Goal: Task Accomplishment & Management: Use online tool/utility

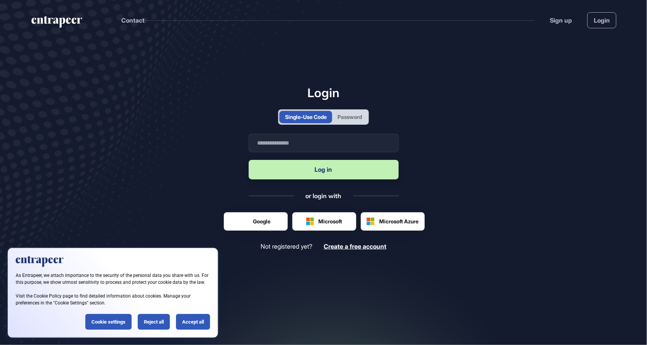
scroll to position [0, 0]
click at [351, 121] on div "Password" at bounding box center [350, 117] width 24 height 8
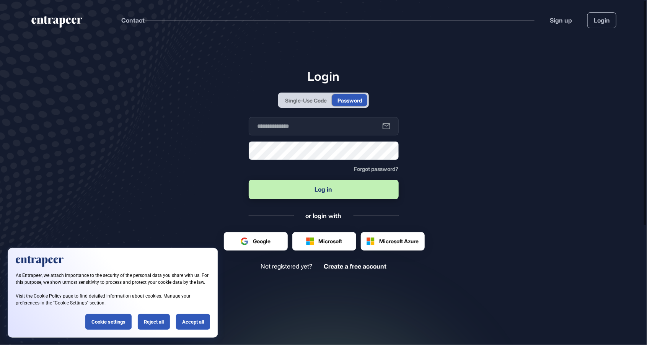
scroll to position [0, 0]
click at [332, 135] on input "text" at bounding box center [324, 126] width 150 height 18
type input "**********"
click at [249, 180] on button "Log in" at bounding box center [324, 190] width 150 height 20
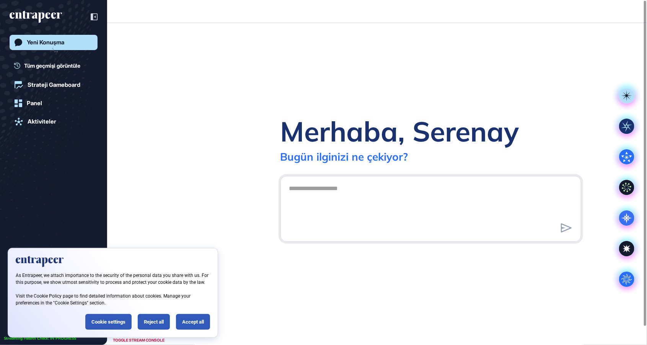
scroll to position [0, 0]
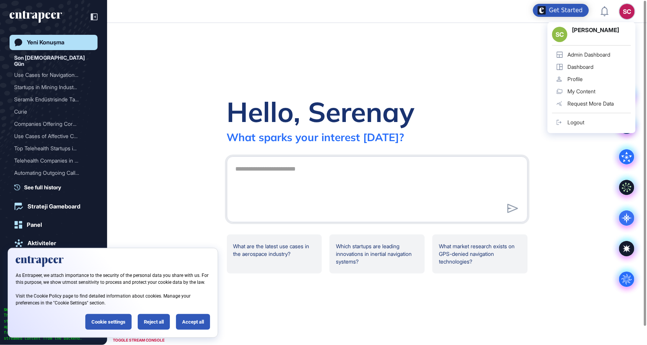
click at [594, 55] on div "Admin Dashboard" at bounding box center [589, 55] width 43 height 6
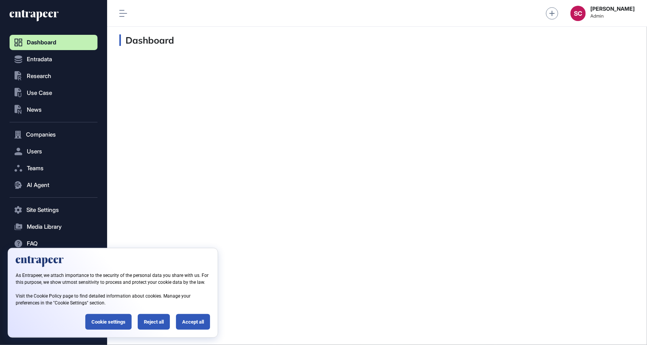
scroll to position [0, 0]
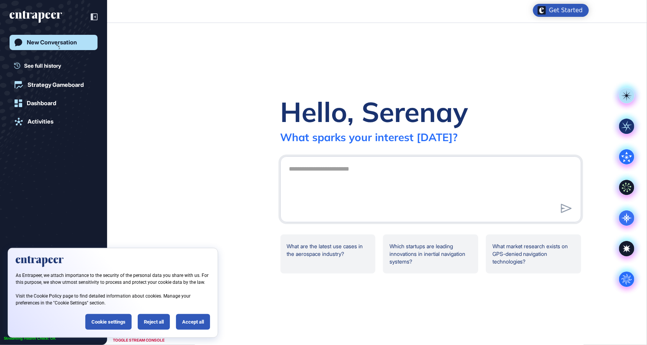
scroll to position [0, 0]
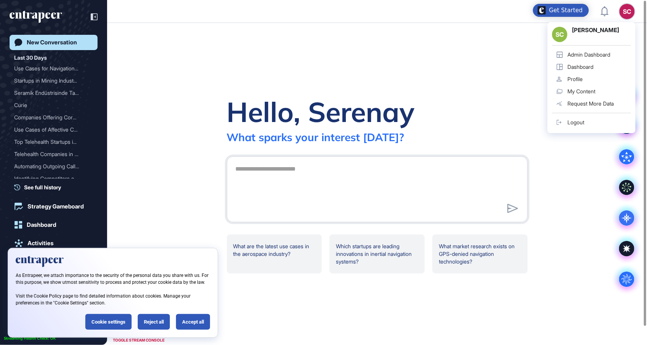
click at [601, 71] on link "Dashboard" at bounding box center [591, 67] width 79 height 12
click at [591, 54] on div "SC SC Serenay Cetinkaya Admin Dashboard Dashboard Profile My Content Request Mo…" at bounding box center [323, 183] width 647 height 367
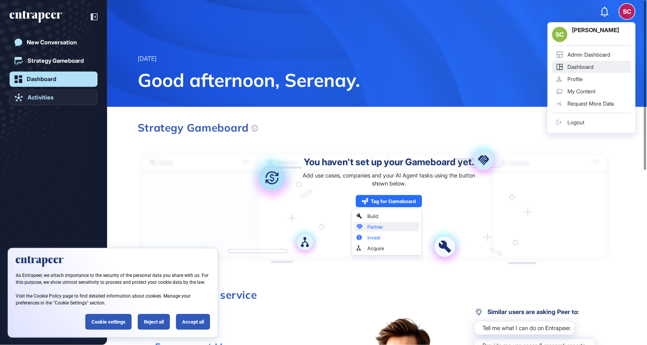
click at [25, 93] on link "Activities" at bounding box center [54, 97] width 88 height 15
click at [599, 54] on div "Admin Dashboard" at bounding box center [589, 55] width 43 height 6
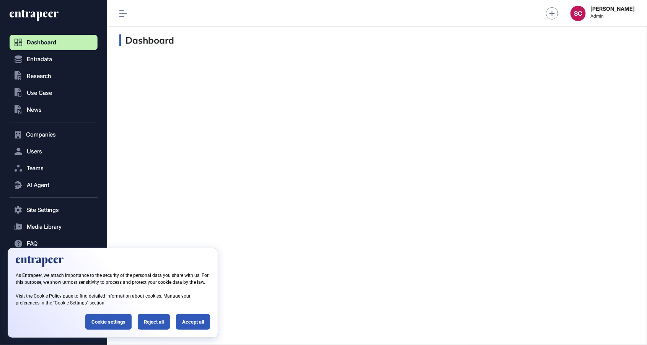
scroll to position [0, 0]
click at [156, 326] on div "Reject all" at bounding box center [154, 322] width 32 height 16
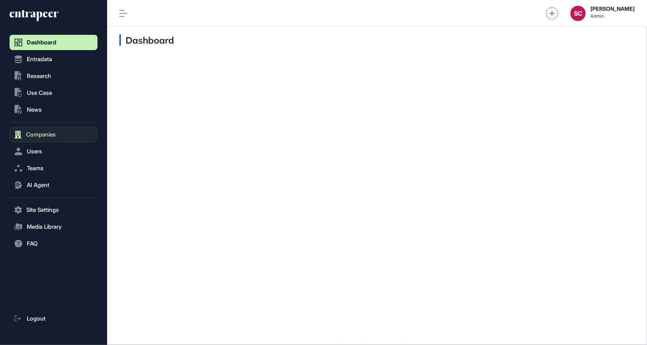
click at [42, 139] on button "Companies" at bounding box center [54, 134] width 88 height 15
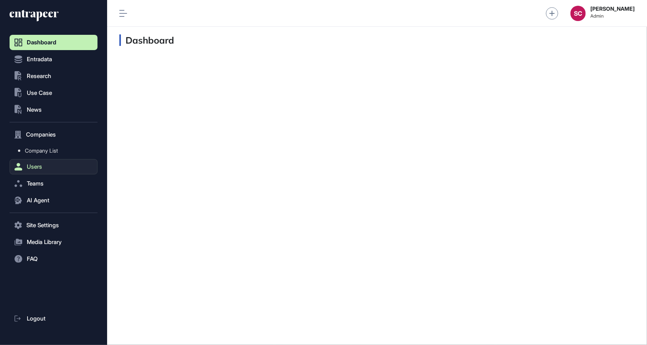
click at [38, 168] on span "Users" at bounding box center [34, 167] width 15 height 6
click at [42, 168] on span "User List" at bounding box center [35, 168] width 21 height 6
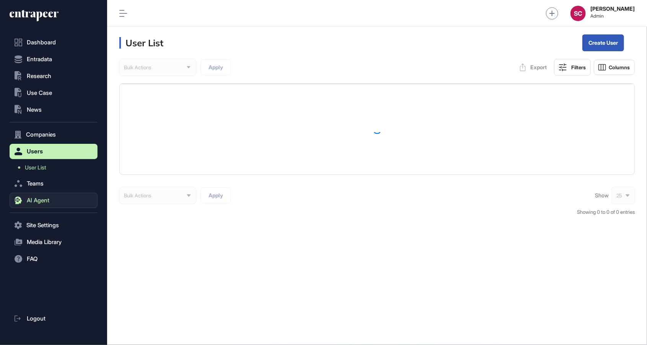
click at [49, 204] on button "AI Agent" at bounding box center [54, 200] width 88 height 15
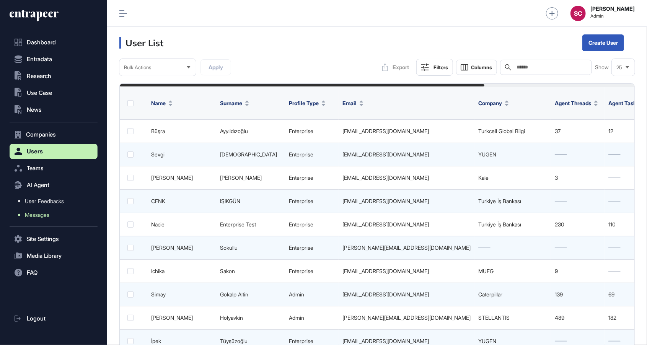
click at [52, 215] on link "Messages" at bounding box center [55, 215] width 84 height 14
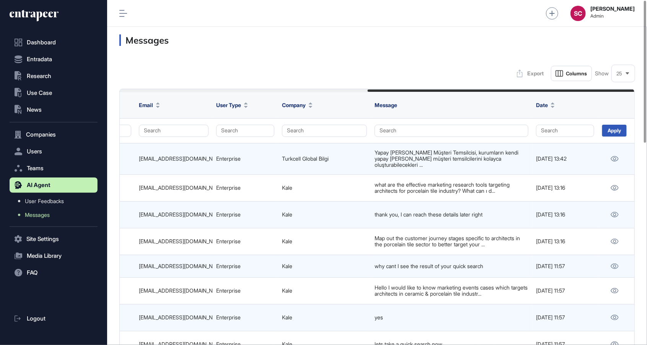
click at [623, 76] on div "25" at bounding box center [623, 73] width 23 height 15
click at [623, 152] on li "100" at bounding box center [623, 152] width 18 height 15
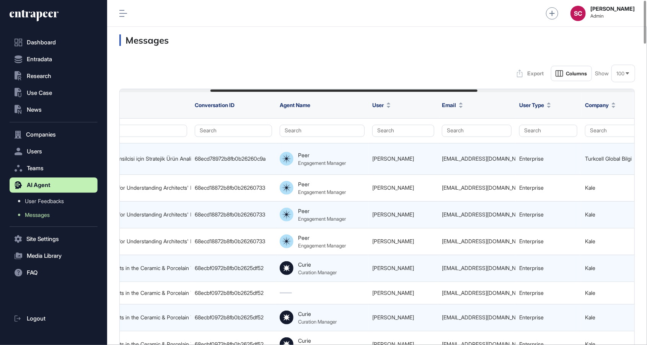
scroll to position [0, 175]
click at [538, 135] on button "Search" at bounding box center [548, 131] width 58 height 12
click at [540, 148] on div "Enterprise" at bounding box center [546, 145] width 45 height 11
click at [483, 90] on div at bounding box center [377, 90] width 515 height 3
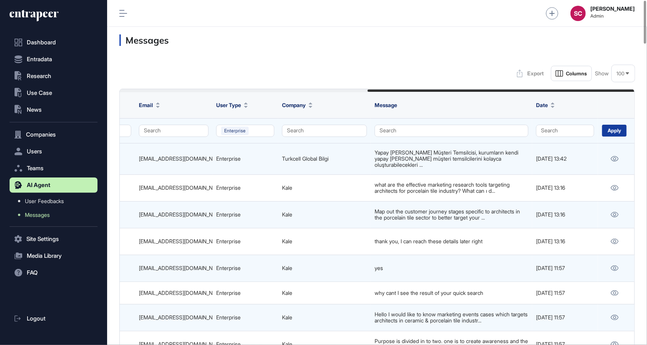
click at [612, 135] on div "Apply" at bounding box center [614, 131] width 24 height 12
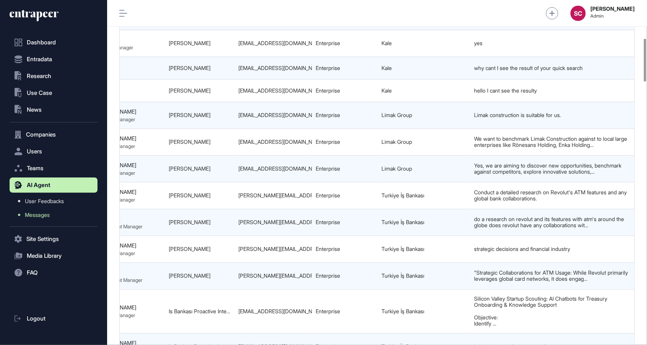
scroll to position [0, 478]
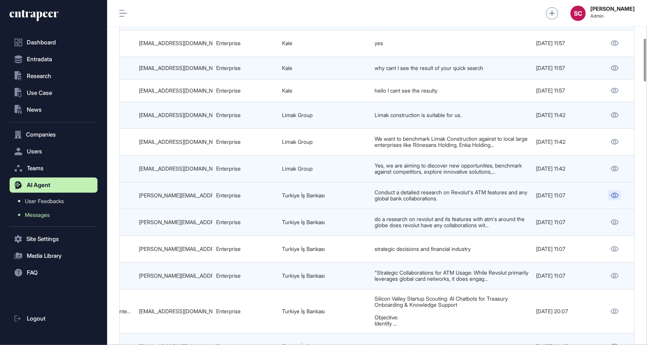
click at [611, 195] on link at bounding box center [614, 196] width 13 height 10
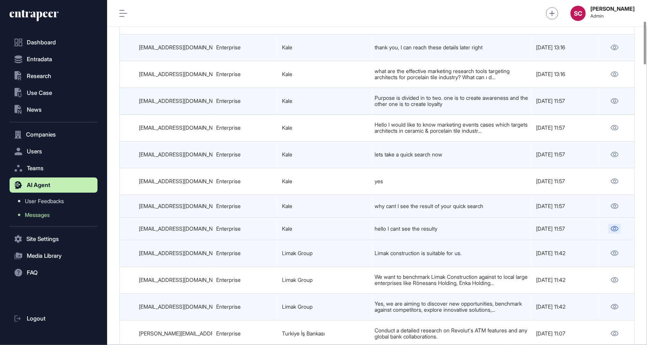
click at [620, 224] on link at bounding box center [614, 229] width 13 height 10
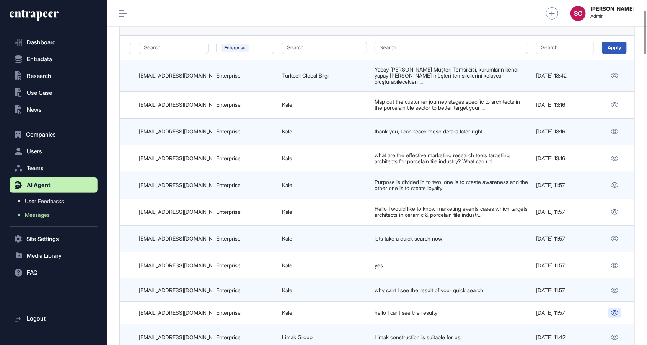
scroll to position [83, 0]
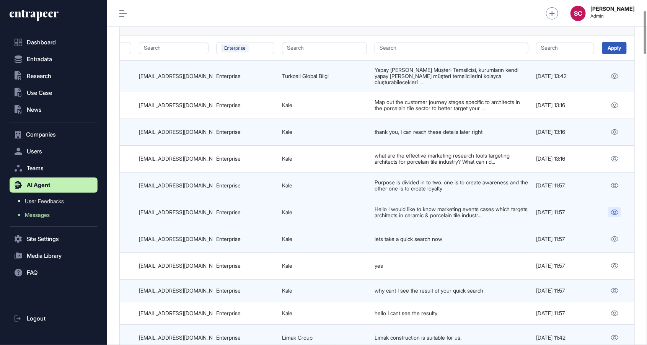
click at [615, 210] on icon at bounding box center [615, 212] width 8 height 5
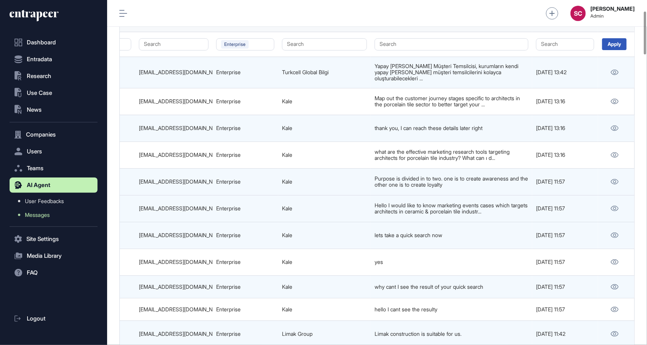
click at [453, 212] on td "Hello I would like to know marketing events cases which targets architects in c…" at bounding box center [451, 208] width 161 height 27
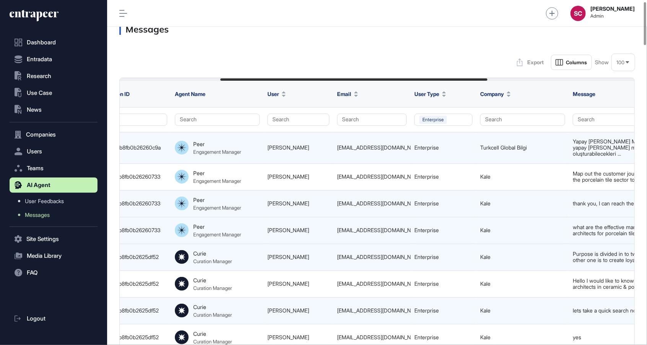
scroll to position [0, 478]
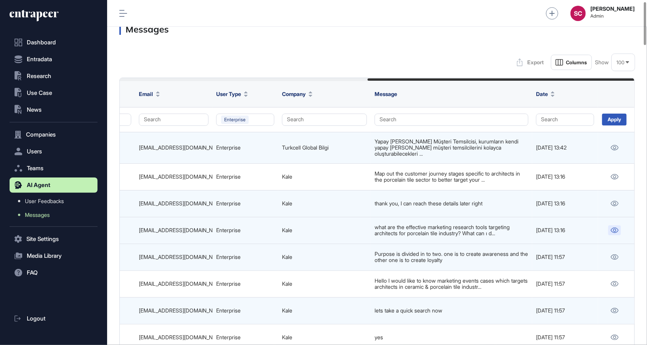
click at [614, 228] on icon at bounding box center [615, 230] width 8 height 5
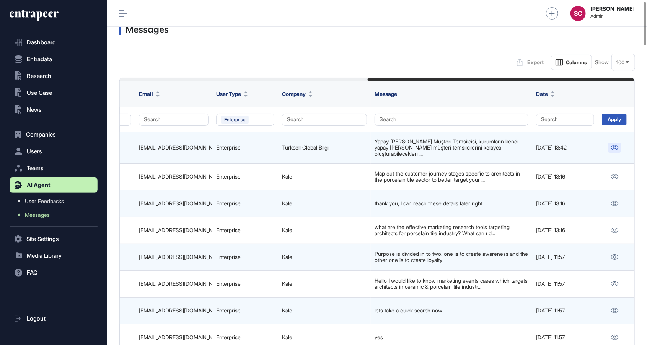
click at [613, 145] on icon at bounding box center [615, 147] width 8 height 5
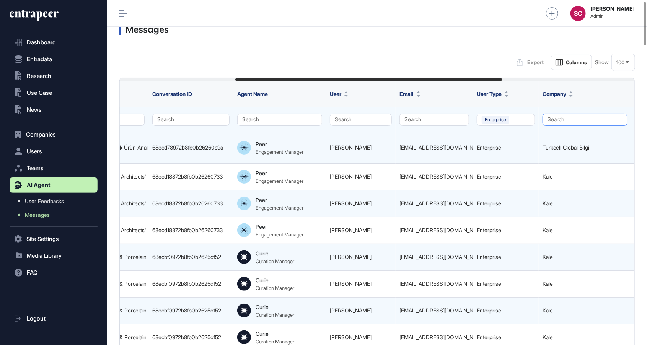
scroll to position [0, 217]
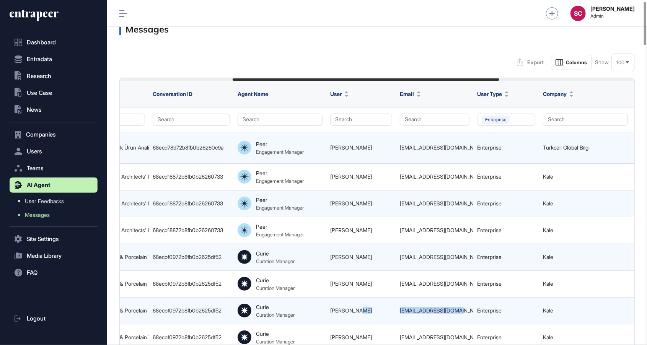
drag, startPoint x: 467, startPoint y: 304, endPoint x: 385, endPoint y: 303, distance: 81.9
click at [385, 303] on tr "68ecbfdc72b8fb0b2625fdd6 Marketing Events Targeting Architects in the Ceramic &…" at bounding box center [399, 310] width 994 height 27
copy tr "Başak Dora basakdora@kale.com.tr"
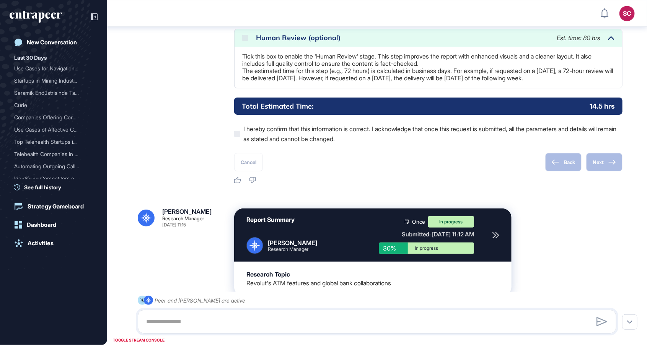
scroll to position [896, 0]
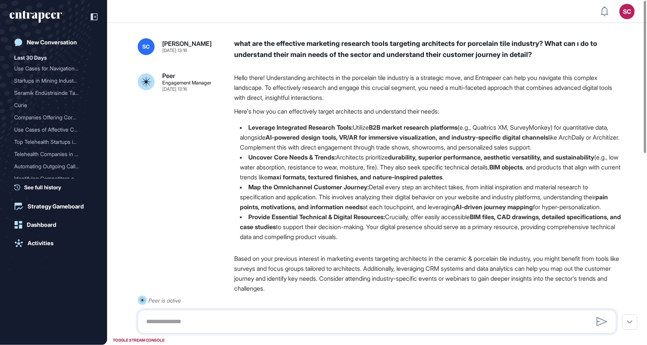
click at [458, 60] on div "what are the effective marketing research tools targeting architects for porcel…" at bounding box center [428, 49] width 388 height 22
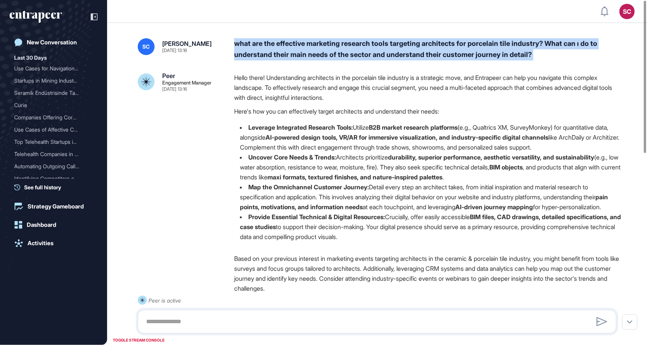
click at [458, 60] on div "what are the effective marketing research tools targeting architects for porcel…" at bounding box center [428, 49] width 388 height 22
copy div "what are the effective marketing research tools targeting architects for porcel…"
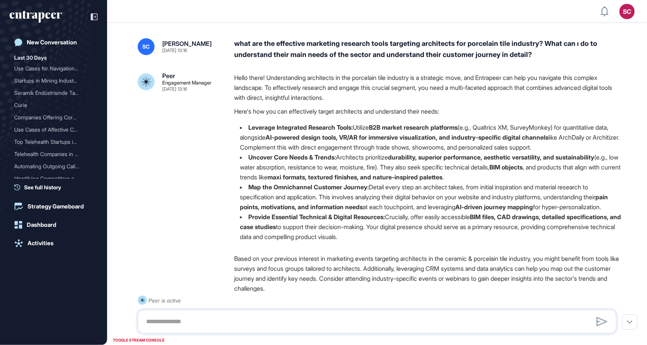
click at [354, 164] on li "Uncover Core Needs & Trends: Architects prioritize durability, superior perform…" at bounding box center [428, 167] width 388 height 30
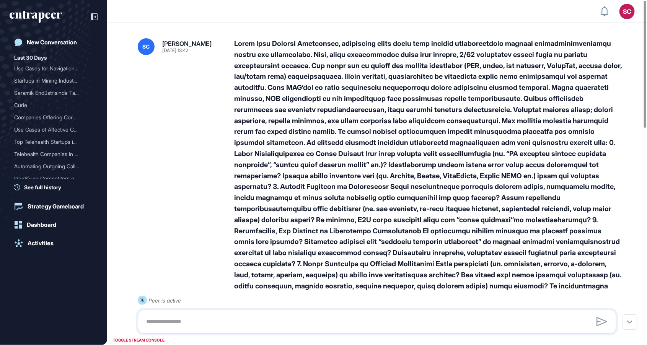
click at [370, 145] on div at bounding box center [428, 242] width 388 height 408
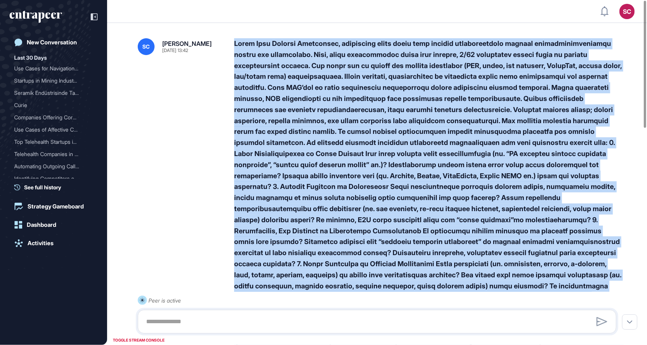
click at [370, 145] on div at bounding box center [428, 242] width 388 height 408
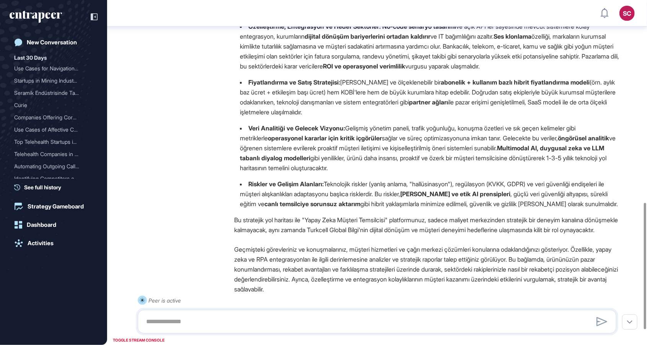
click at [196, 193] on div "Peer Engagement Manager Oct 13, 2025 13:42 Merhaba! Entrapeer'ın AI destekli mü…" at bounding box center [377, 129] width 479 height 447
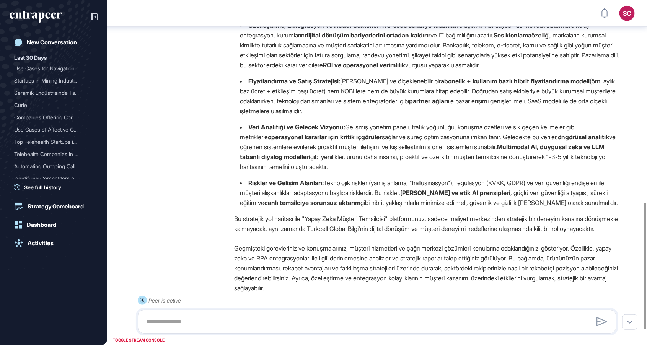
click at [196, 193] on div "Peer Engagement Manager Oct 13, 2025 13:42 Merhaba! Entrapeer'ın AI destekli mü…" at bounding box center [377, 128] width 479 height 447
click at [196, 193] on div "Peer Engagement Manager Oct 13, 2025 13:42 Merhaba! Entrapeer'ın AI destekli mü…" at bounding box center [377, 127] width 479 height 447
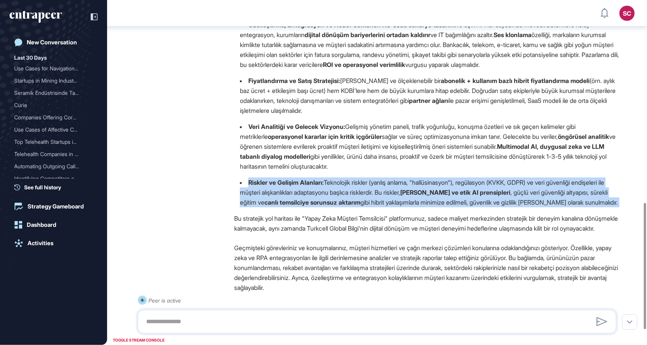
click at [196, 193] on div "Peer Engagement Manager Oct 13, 2025 13:42 Merhaba! Entrapeer'ın AI destekli mü…" at bounding box center [377, 127] width 479 height 447
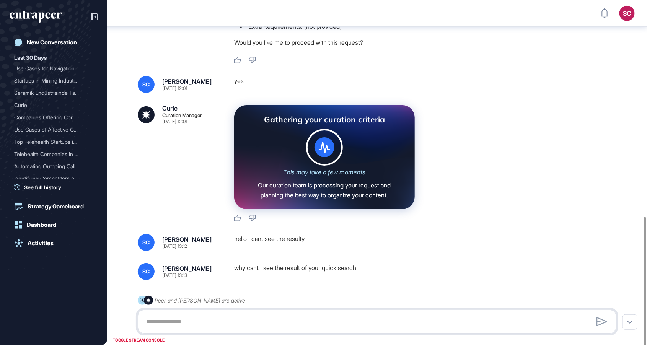
scroll to position [504, 0]
click at [357, 178] on div "This may take a few moments Our curation team is processing your request and pl…" at bounding box center [324, 164] width 157 height 71
click at [538, 172] on div "Gathering your curation criteria This may take a few moments Our curation team …" at bounding box center [428, 157] width 388 height 104
click at [423, 178] on div "Gathering your curation criteria This may take a few moments Our curation team …" at bounding box center [428, 157] width 388 height 104
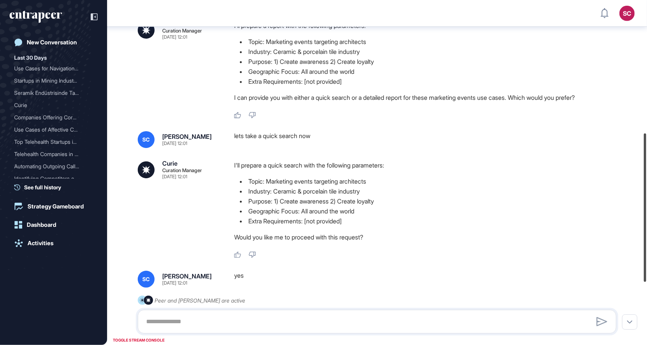
scroll to position [301, 0]
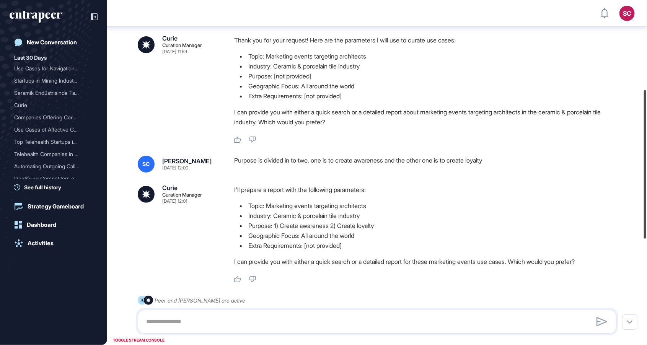
drag, startPoint x: 647, startPoint y: 273, endPoint x: 641, endPoint y: 106, distance: 166.9
click at [641, 106] on div "SC Admin Dashboard Dashboard Profile My Content Request More Data New Conversat…" at bounding box center [323, 172] width 647 height 345
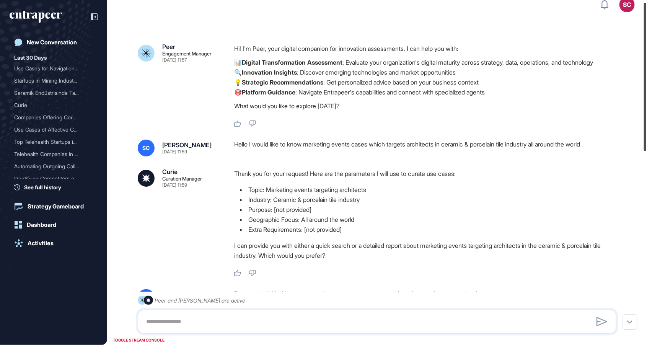
scroll to position [0, 0]
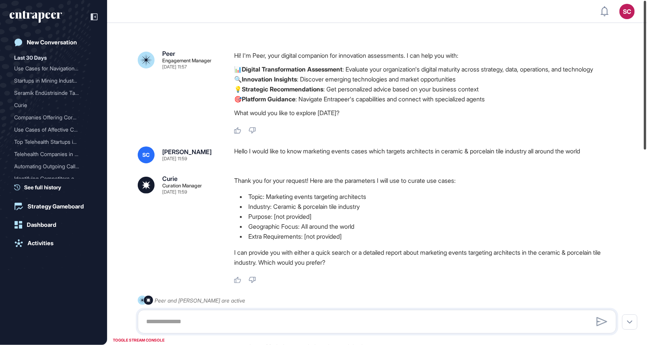
drag, startPoint x: 647, startPoint y: 190, endPoint x: 647, endPoint y: 124, distance: 66.6
click at [646, 124] on div at bounding box center [645, 75] width 2 height 149
click at [512, 178] on p "Thank you for your request! Here are the parameters I will use to curate use ca…" at bounding box center [428, 181] width 388 height 10
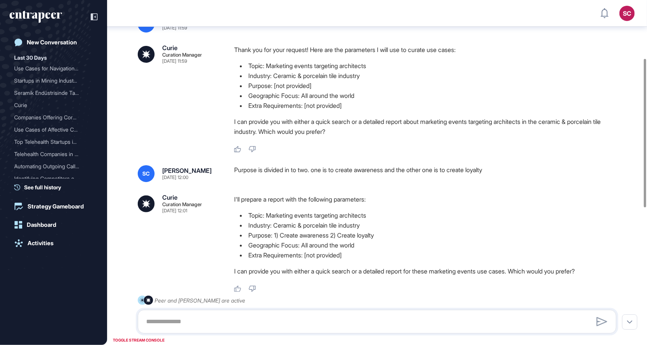
scroll to position [135, 0]
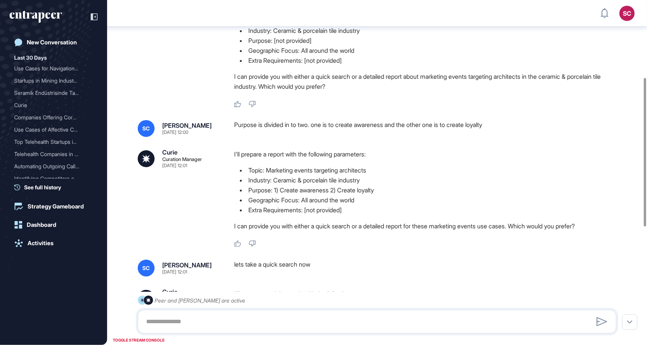
click at [419, 220] on div "I'll prepare a report with the following parameters: Topic: Marketing events ta…" at bounding box center [428, 192] width 388 height 86
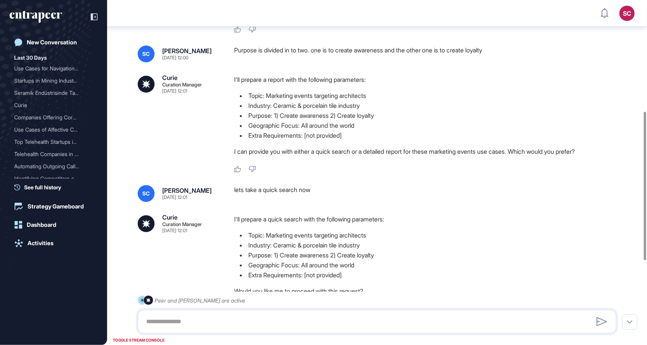
scroll to position [262, 0]
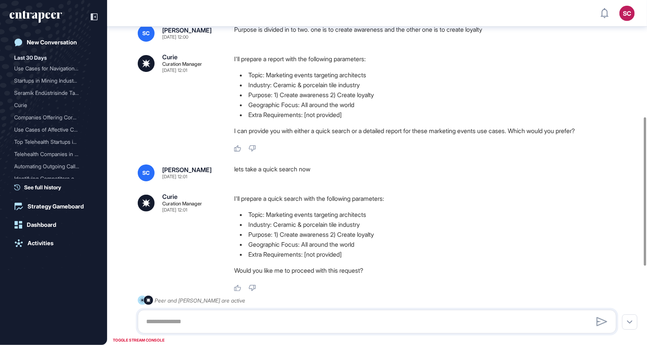
click at [419, 220] on li "Industry: Ceramic & porcelain tile industry" at bounding box center [428, 225] width 388 height 10
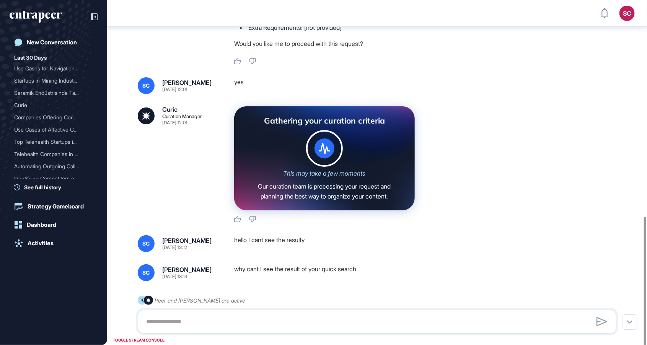
scroll to position [504, 0]
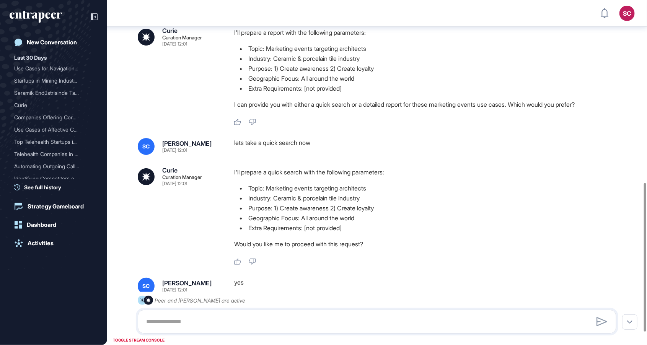
scroll to position [0, 0]
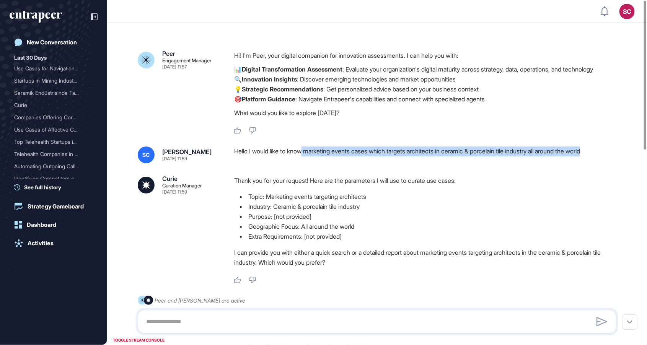
drag, startPoint x: 307, startPoint y: 156, endPoint x: 606, endPoint y: 154, distance: 298.9
click at [606, 154] on div "Hello I would like to know marketing events cases which targets architects in c…" at bounding box center [428, 155] width 388 height 17
copy div "marketing events cases which targets architects in ceramic & porcelain tile ind…"
